Goal: Task Accomplishment & Management: Complete application form

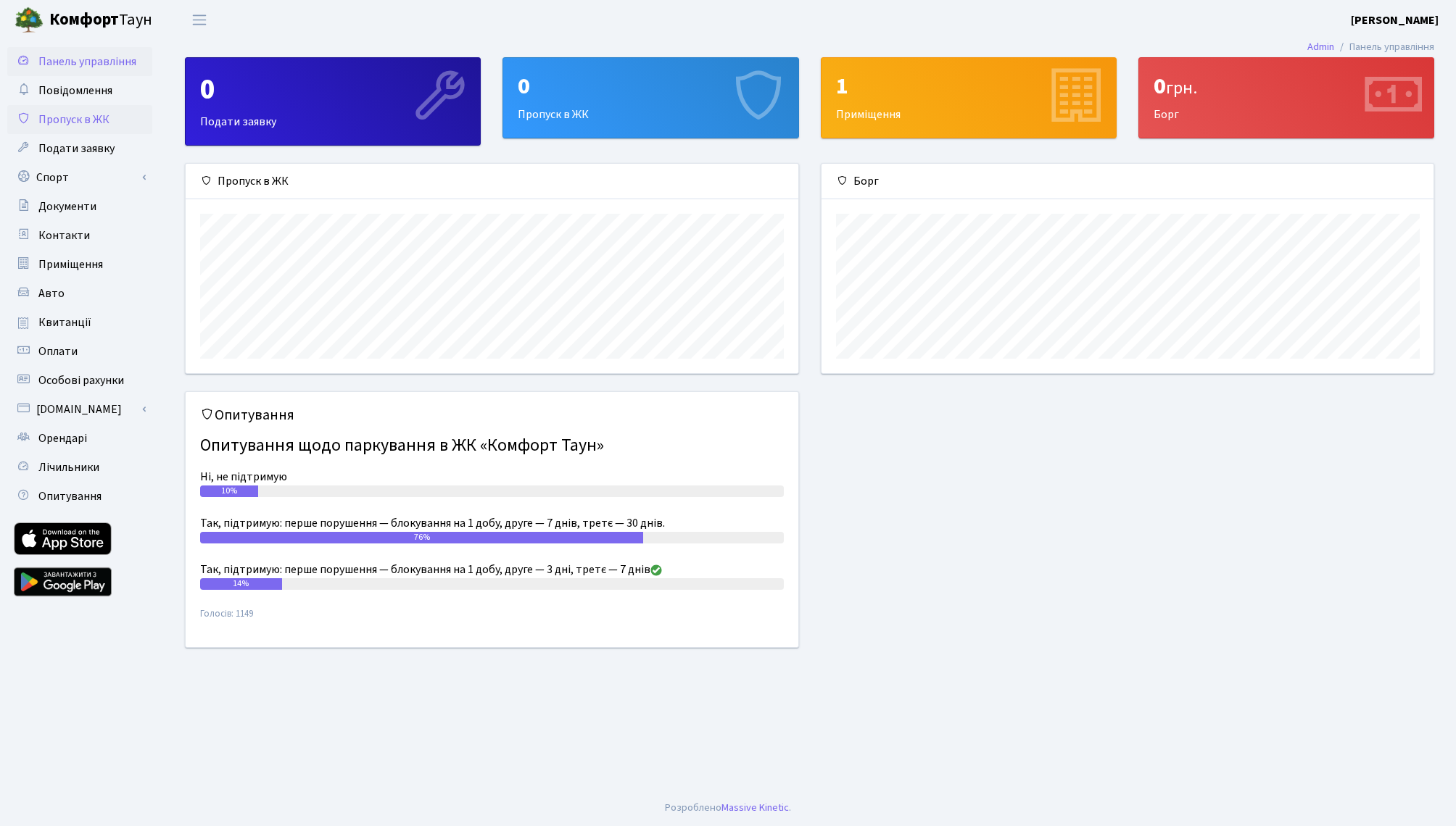
scroll to position [210, 612]
click at [73, 120] on span "Пропуск в ЖК" at bounding box center [74, 119] width 71 height 16
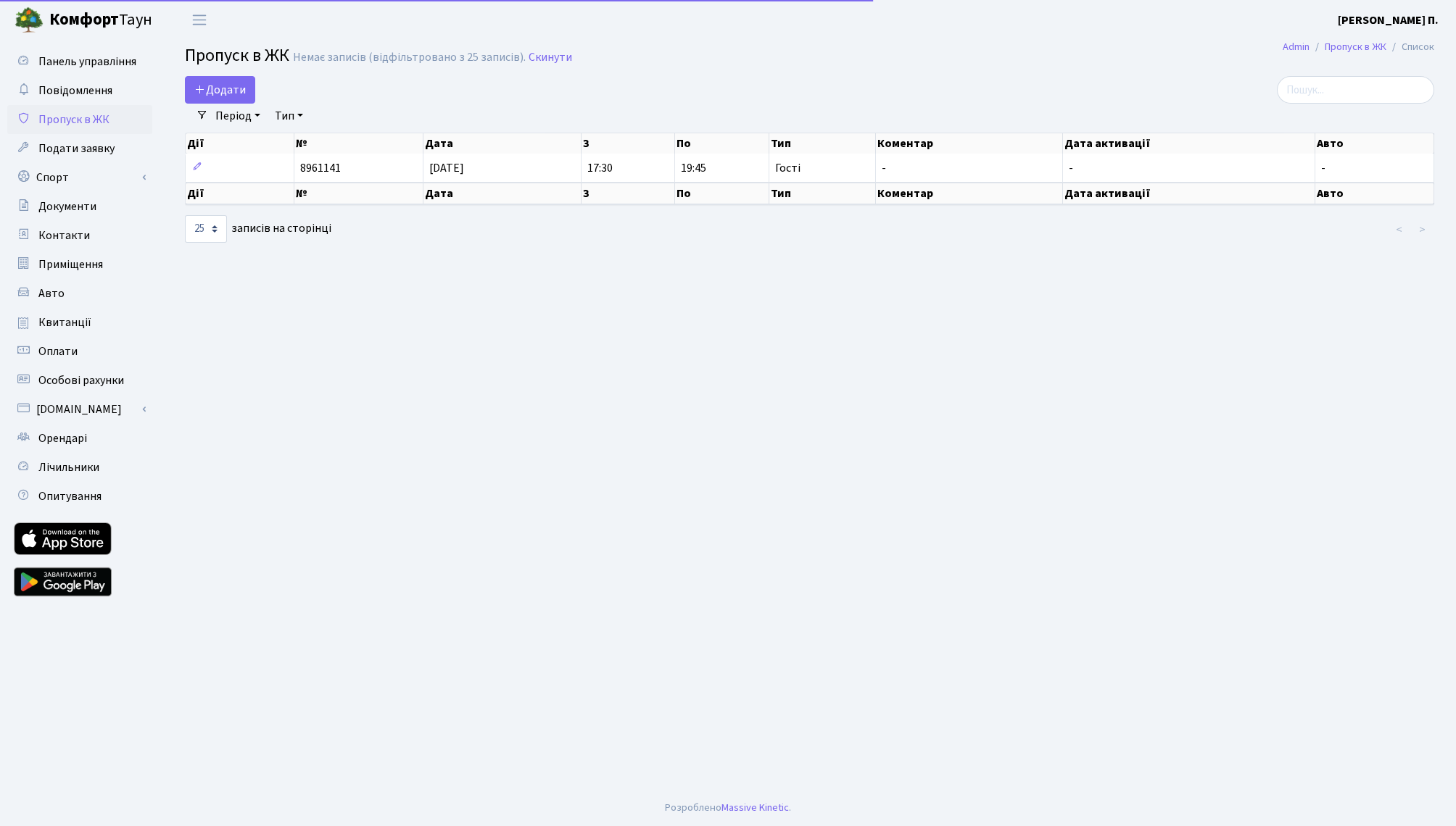
select select "25"
click at [216, 90] on span "Додати" at bounding box center [220, 89] width 51 height 16
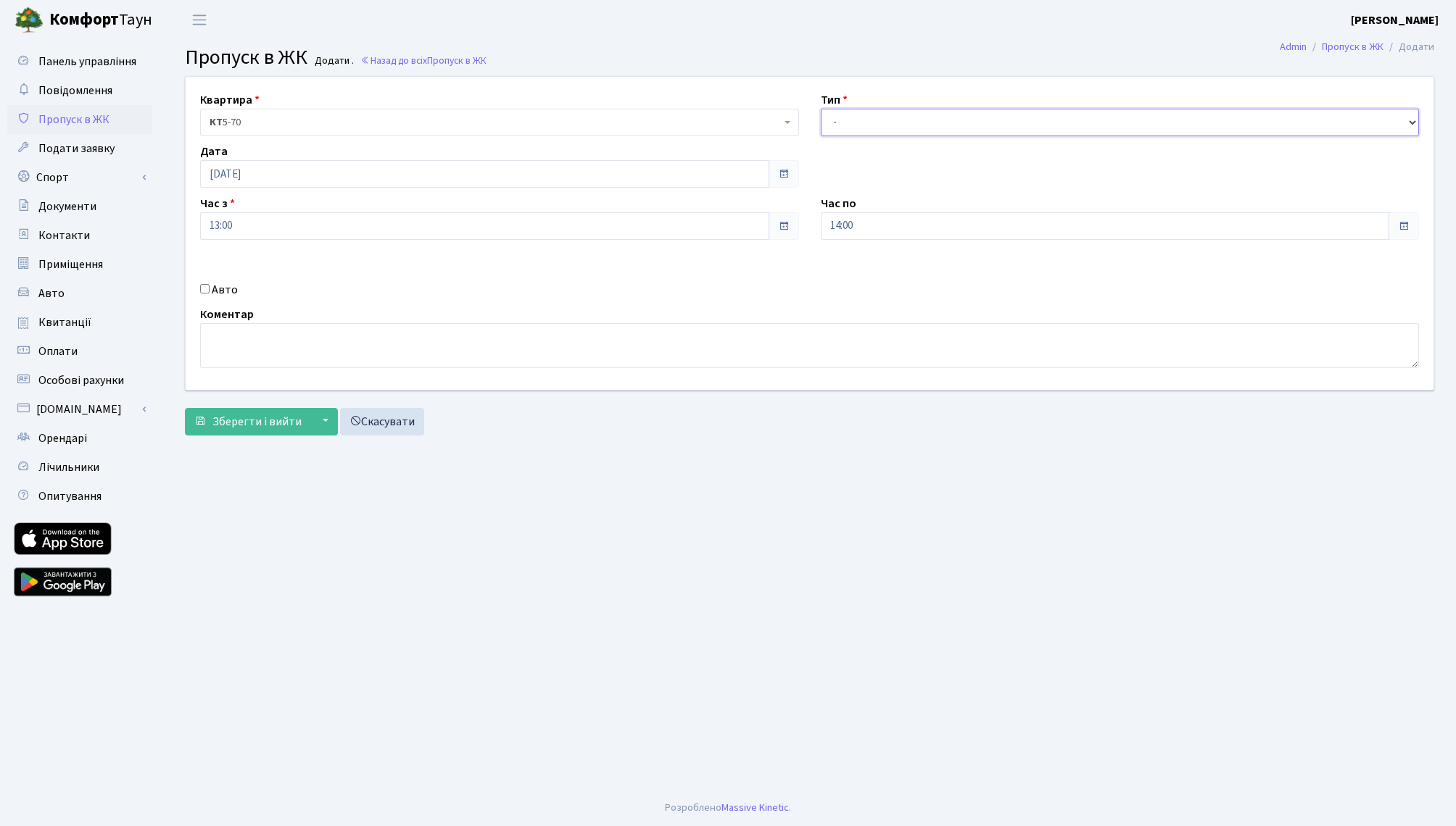
select select "1"
click at [235, 292] on div "Авто" at bounding box center [499, 290] width 621 height 17
click at [227, 291] on label "Авто" at bounding box center [225, 290] width 26 height 17
click at [210, 291] on input "Авто" at bounding box center [204, 288] width 9 height 9
checkbox input "true"
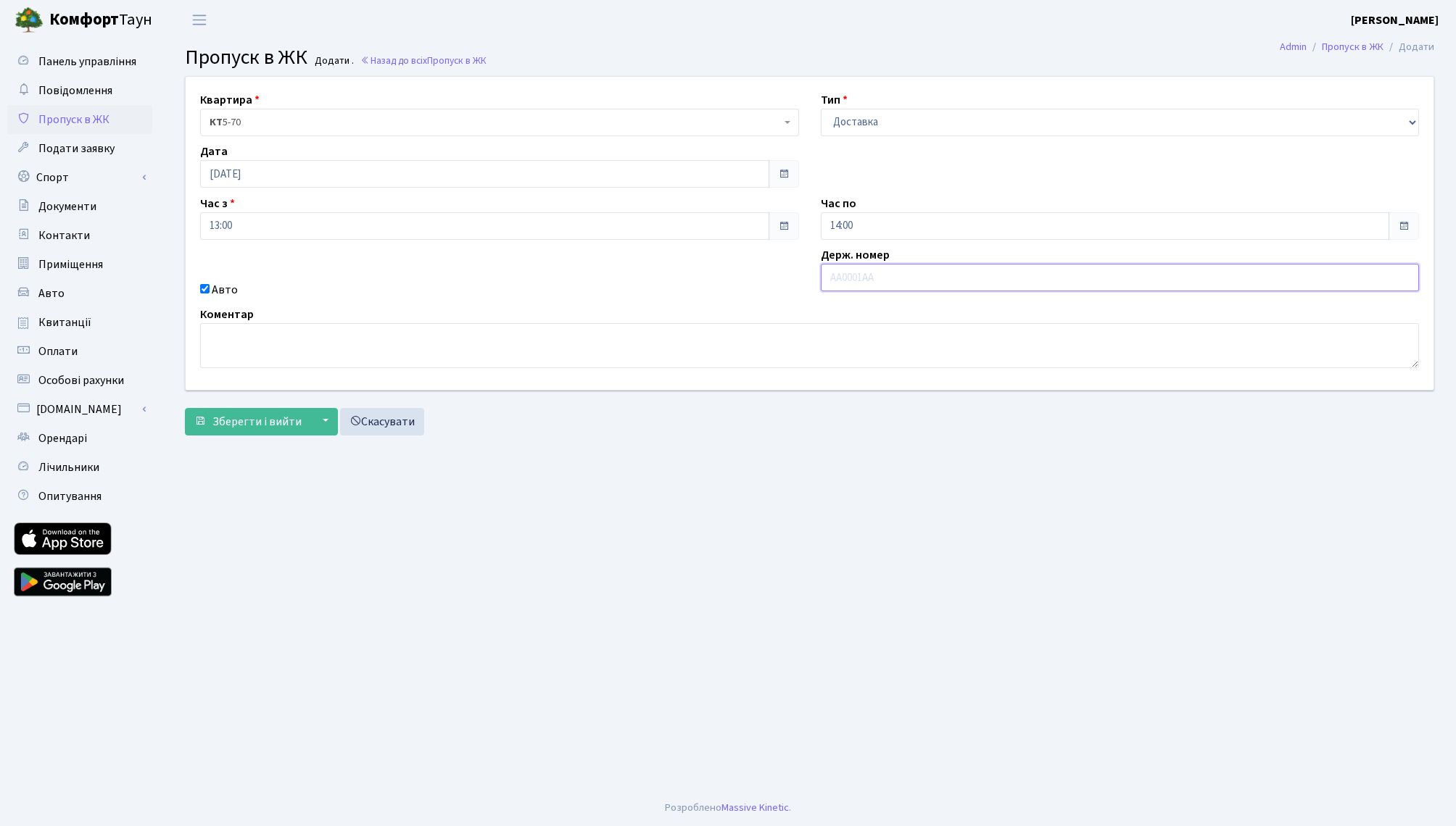
paste input "КА9621ВА"
type input "КА9621ВА"
click at [916, 224] on input "14:00" at bounding box center [1104, 225] width 569 height 27
click at [861, 271] on icon at bounding box center [860, 276] width 39 height 39
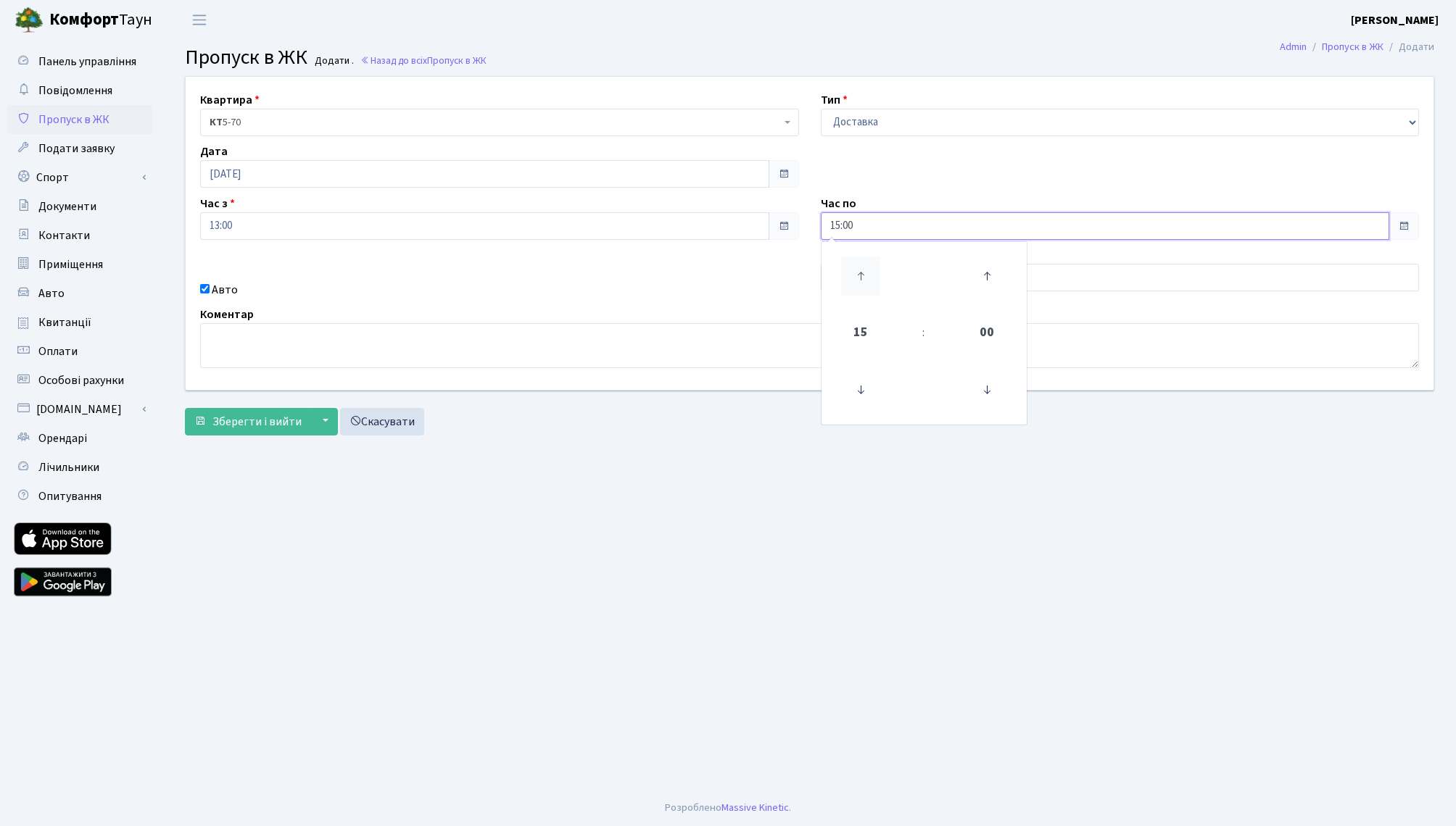
type input "16:00"
drag, startPoint x: 622, startPoint y: 460, endPoint x: 504, endPoint y: 451, distance: 118.3
click at [619, 460] on main "Admin Пропуск в ЖК Додати Пропуск в ЖК Додати . Назад до всіх Пропуск в ЖК Квар…" at bounding box center [810, 414] width 1293 height 750
click at [287, 420] on span "Зберегти і вийти" at bounding box center [257, 421] width 89 height 16
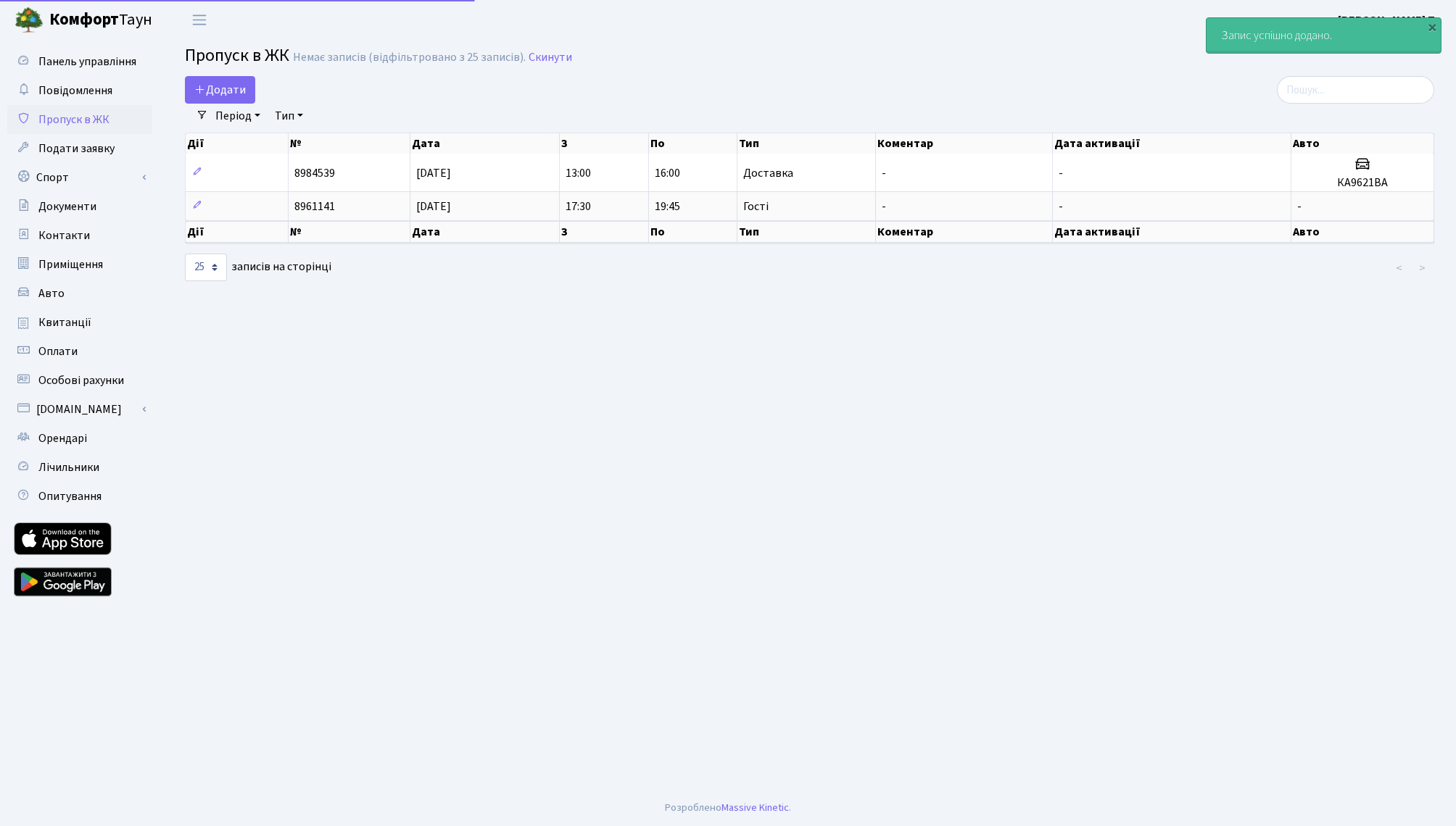
select select "25"
